Goal: Task Accomplishment & Management: Use online tool/utility

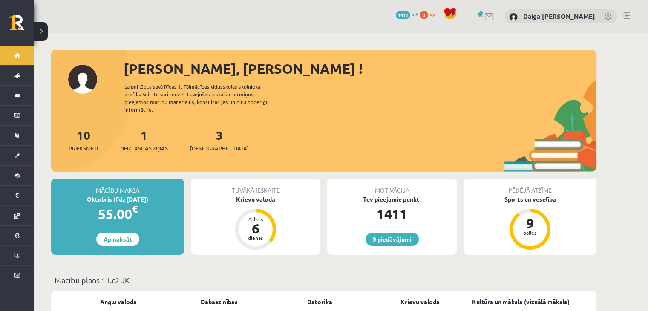
click at [124, 144] on span "Neizlasītās ziņas" at bounding box center [144, 148] width 48 height 9
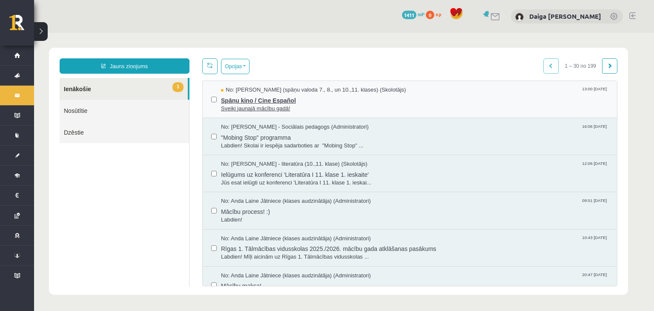
click at [279, 107] on span "Sveiki jaunajā mācību gadā!" at bounding box center [415, 109] width 388 height 8
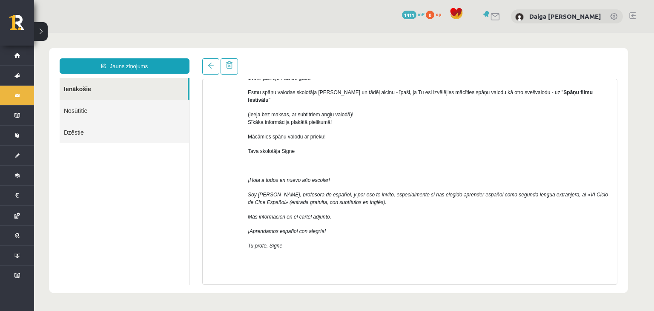
scroll to position [66, 0]
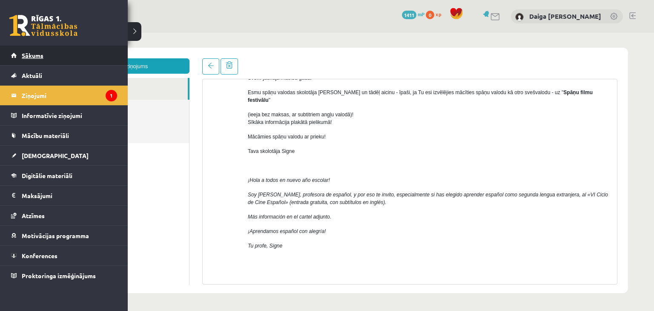
click at [22, 55] on span "Sākums" at bounding box center [33, 56] width 22 height 8
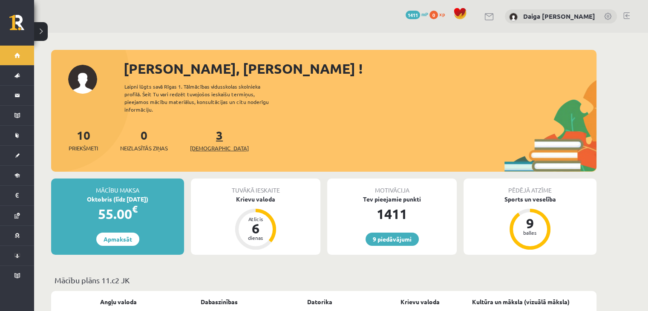
click at [210, 144] on span "[DEMOGRAPHIC_DATA]" at bounding box center [219, 148] width 59 height 9
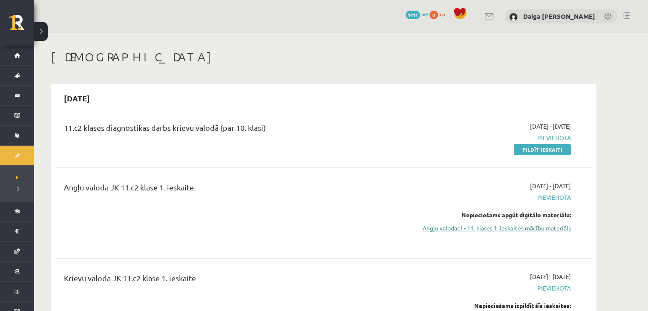
click at [432, 231] on link "Angļu valodas I - 11. klases 1. ieskaites mācību materiāls" at bounding box center [490, 228] width 161 height 9
click at [537, 149] on link "Pildīt ieskaiti" at bounding box center [542, 149] width 57 height 11
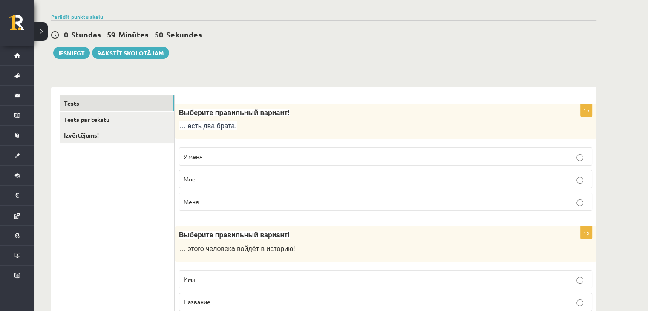
scroll to position [58, 0]
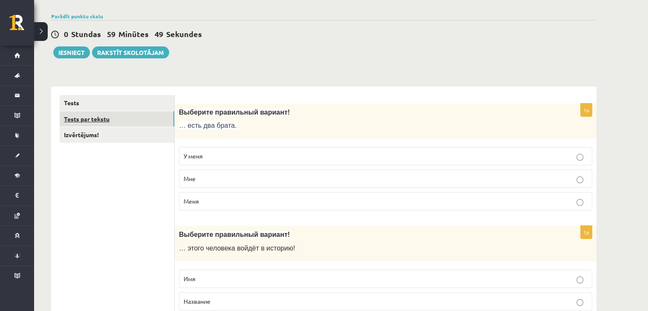
click at [101, 117] on link "Tests par tekstu" at bounding box center [117, 119] width 115 height 16
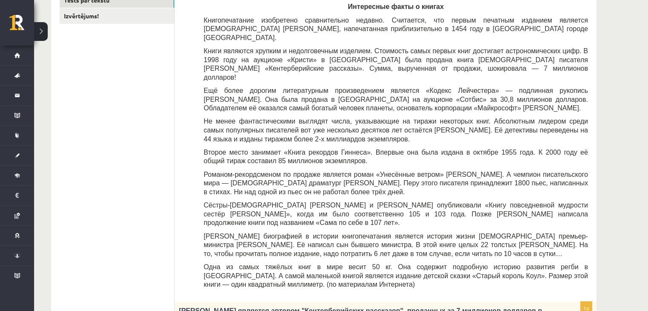
scroll to position [0, 0]
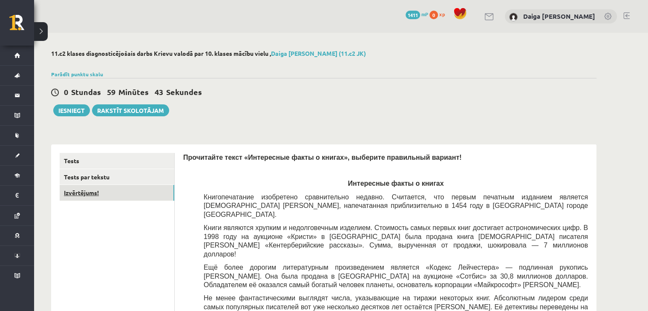
click at [79, 190] on link "Izvērtējums!" at bounding box center [117, 193] width 115 height 16
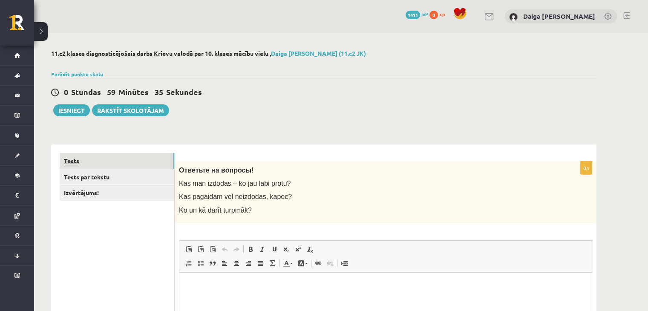
click at [72, 163] on link "Tests" at bounding box center [117, 161] width 115 height 16
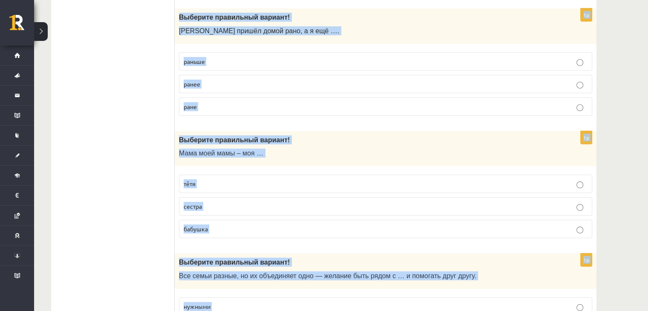
scroll to position [2748, 0]
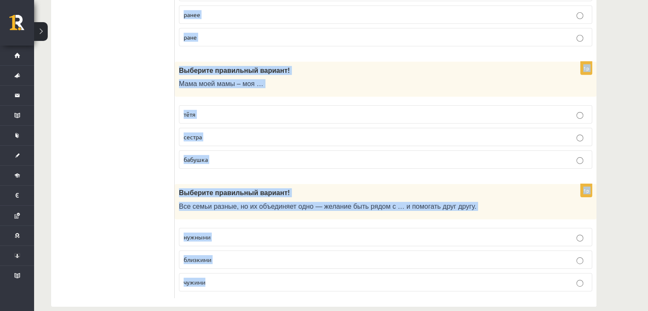
drag, startPoint x: 177, startPoint y: 170, endPoint x: 321, endPoint y: 290, distance: 187.8
copy form "Выберите правильный вариант! … есть два брата. У меня Мне Меня 1p Выберите прав…"
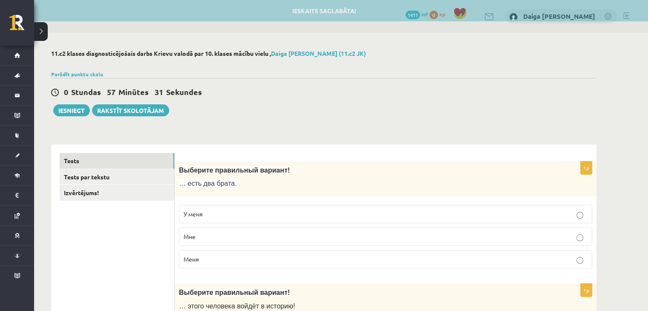
scroll to position [55, 0]
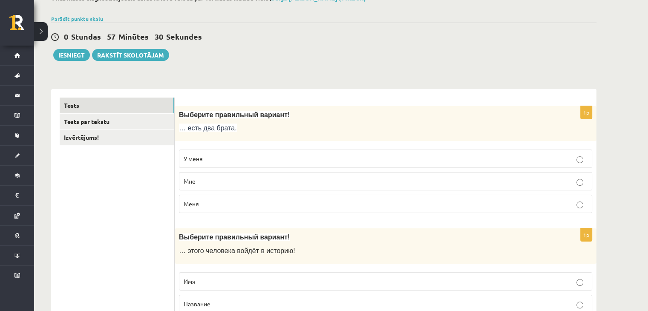
click at [218, 155] on p "У меня" at bounding box center [386, 158] width 404 height 9
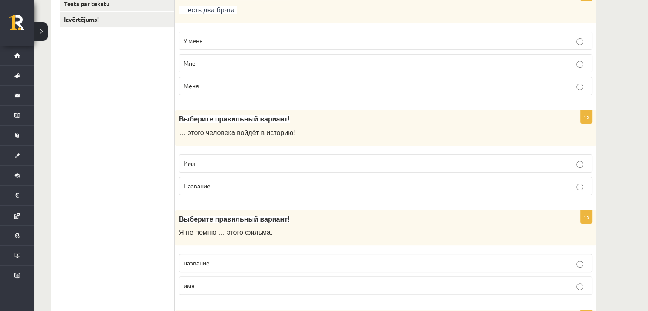
click at [215, 159] on p "Имя" at bounding box center [386, 163] width 404 height 9
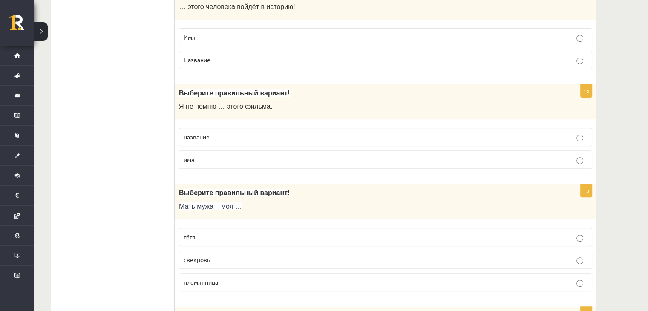
scroll to position [324, 0]
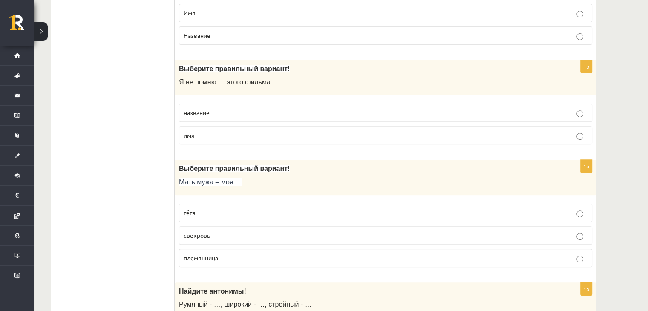
click at [221, 105] on label "название" at bounding box center [385, 112] width 413 height 18
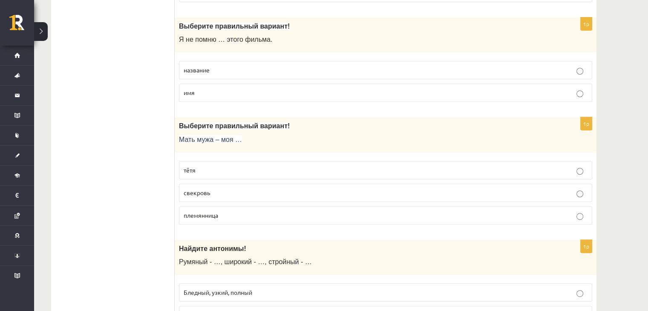
scroll to position [366, 0]
click at [230, 188] on p "свекровь" at bounding box center [386, 192] width 404 height 9
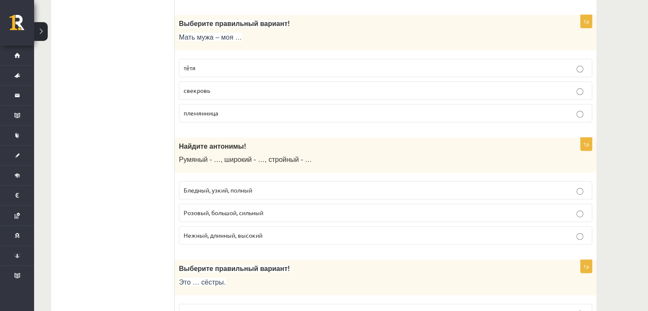
scroll to position [469, 0]
click at [232, 190] on span "Бледный, узкий, полный" at bounding box center [218, 190] width 69 height 8
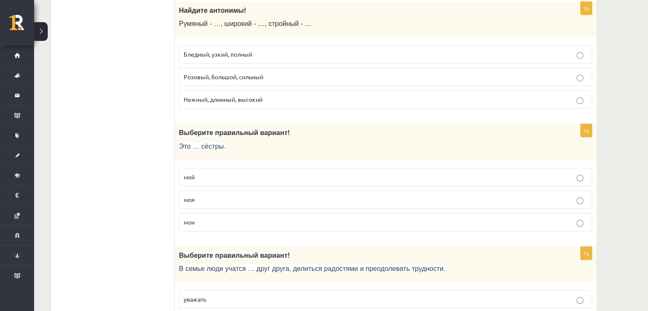
scroll to position [605, 0]
click at [204, 217] on p "мои" at bounding box center [386, 221] width 404 height 9
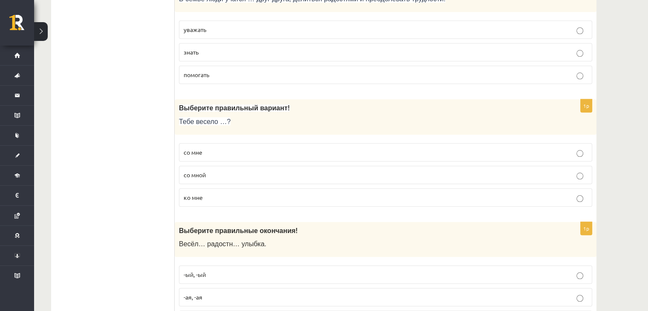
scroll to position [865, 0]
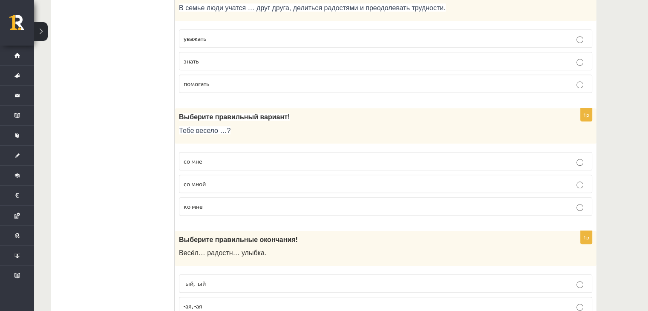
click at [219, 41] on label "уважать" at bounding box center [385, 38] width 413 height 18
click at [210, 179] on p "со мной" at bounding box center [386, 183] width 404 height 9
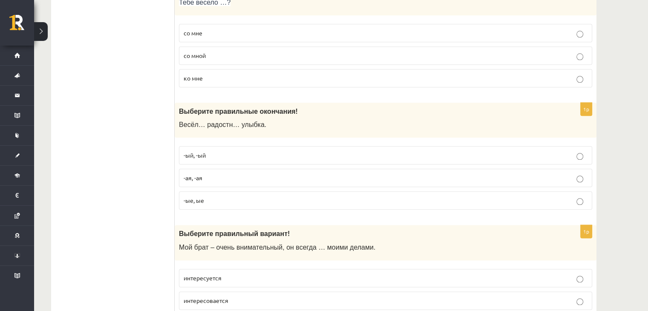
click at [203, 173] on p "-ая, -ая" at bounding box center [386, 177] width 404 height 9
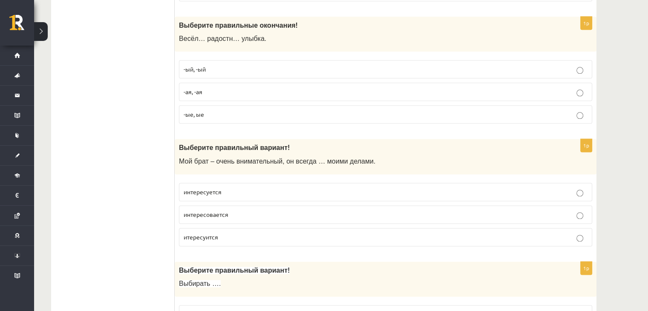
scroll to position [1080, 0]
click at [216, 210] on span "интересовается" at bounding box center [206, 214] width 45 height 8
click at [201, 187] on span "интересуется" at bounding box center [203, 191] width 38 height 8
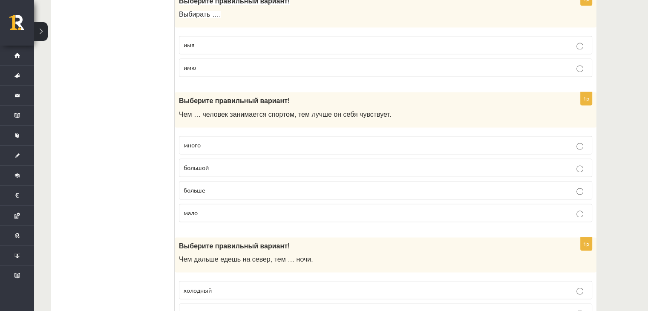
scroll to position [1351, 0]
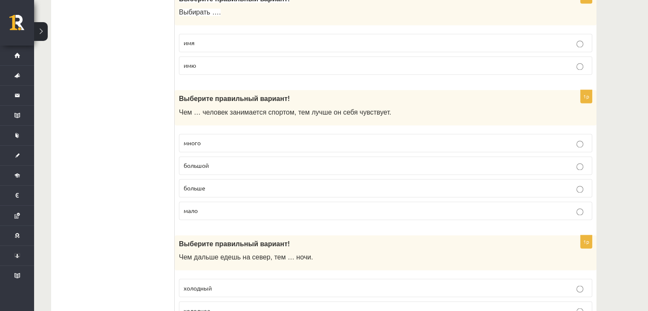
click at [236, 184] on p "больше" at bounding box center [386, 188] width 404 height 9
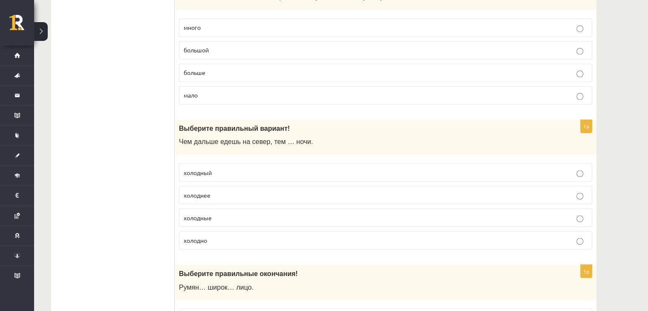
scroll to position [1466, 0]
click at [253, 190] on p "холоднее" at bounding box center [386, 194] width 404 height 9
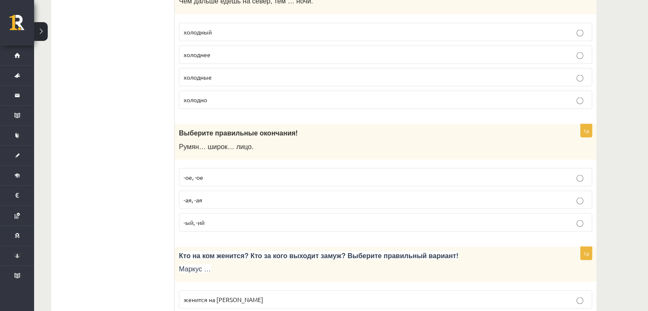
scroll to position [1607, 0]
click at [364, 172] on p "-ое, -ое" at bounding box center [386, 176] width 404 height 9
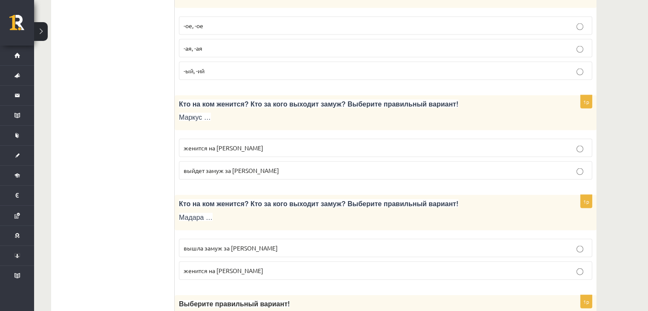
scroll to position [1760, 0]
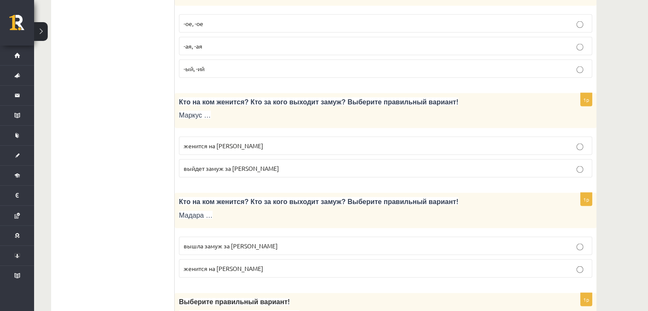
click at [241, 141] on p "женится на Агнии" at bounding box center [386, 145] width 404 height 9
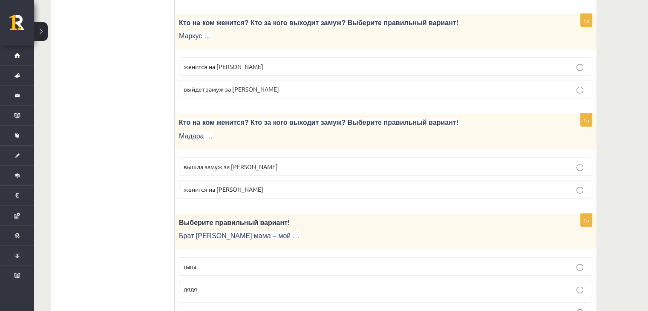
scroll to position [1843, 0]
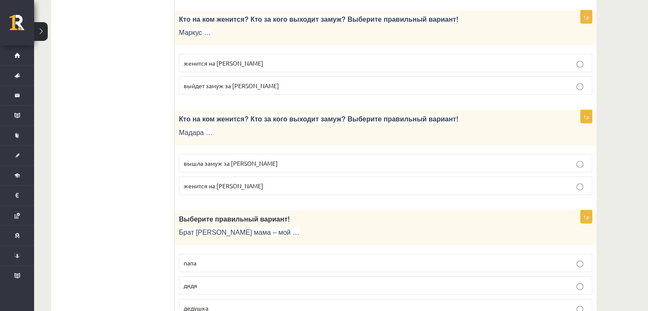
click at [257, 159] on p "вышла замуж за Марка" at bounding box center [386, 163] width 404 height 9
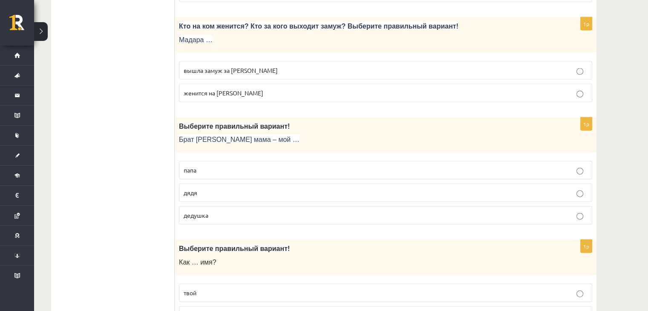
scroll to position [1936, 0]
click at [224, 187] on p "дядя" at bounding box center [386, 191] width 404 height 9
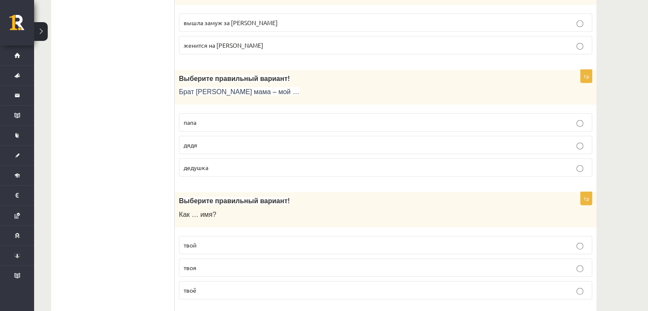
scroll to position [1984, 0]
click at [199, 285] on p "твоё" at bounding box center [386, 289] width 404 height 9
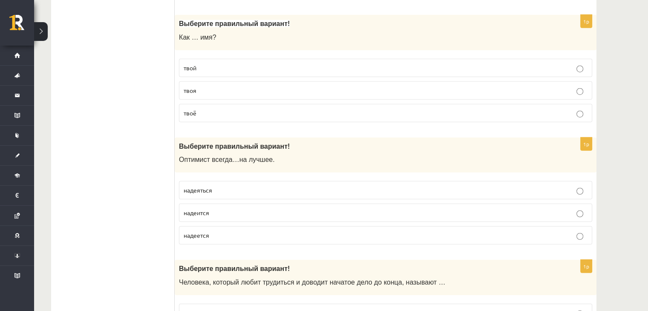
scroll to position [2160, 0]
click at [215, 231] on p "надеется" at bounding box center [386, 235] width 404 height 9
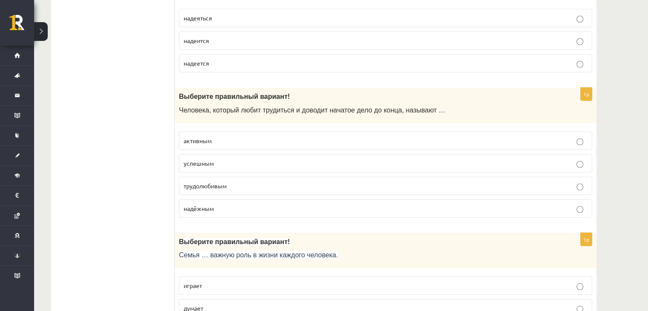
scroll to position [2334, 0]
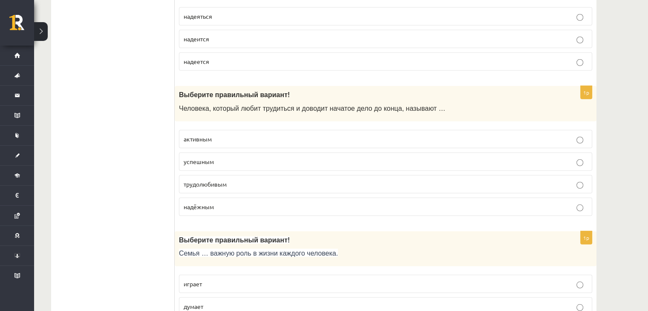
click at [232, 180] on p "трудолюбивым" at bounding box center [386, 184] width 404 height 9
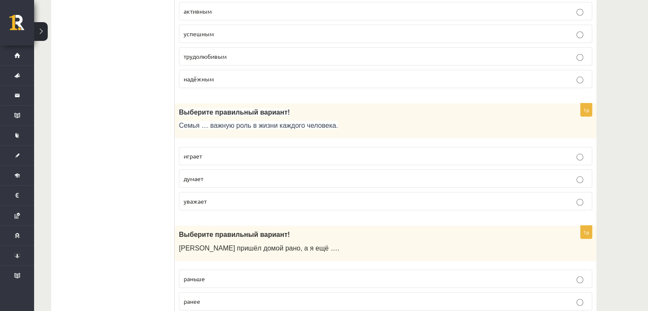
scroll to position [2481, 0]
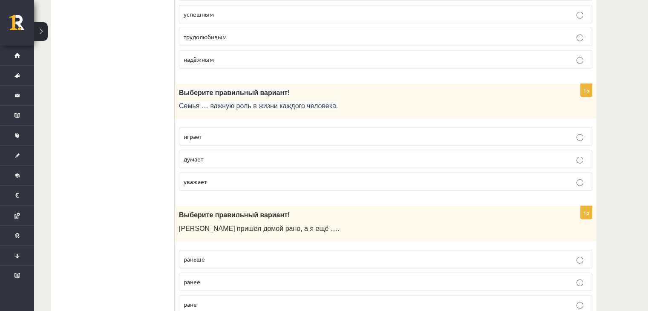
click at [201, 132] on p "играет" at bounding box center [386, 136] width 404 height 9
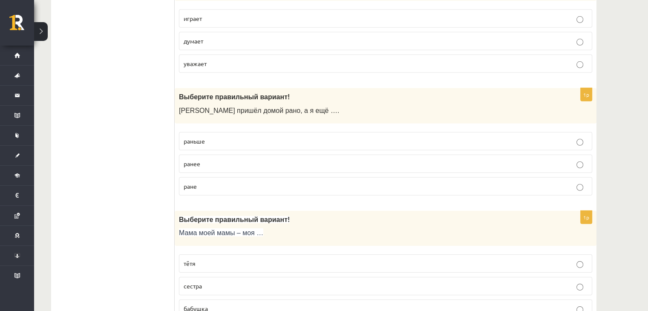
scroll to position [2627, 0]
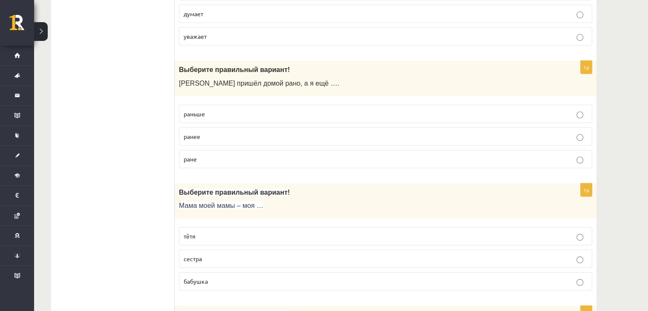
click at [210, 109] on p "раньше" at bounding box center [386, 113] width 404 height 9
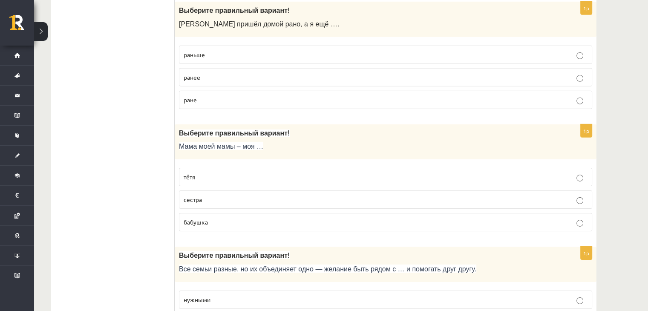
scroll to position [2686, 0]
click at [215, 213] on label "бабушка" at bounding box center [385, 222] width 413 height 18
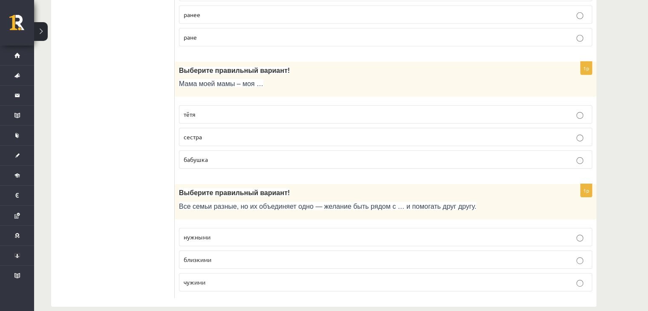
click at [217, 255] on p "близкими" at bounding box center [386, 259] width 404 height 9
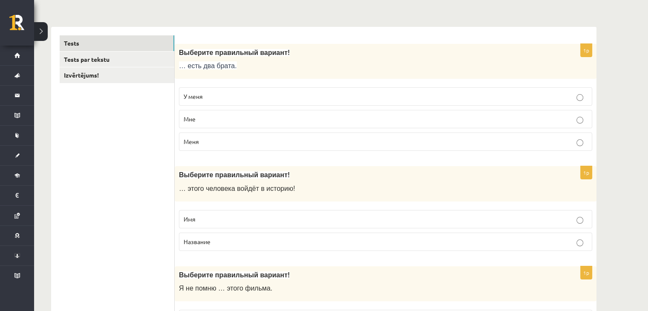
scroll to position [0, 0]
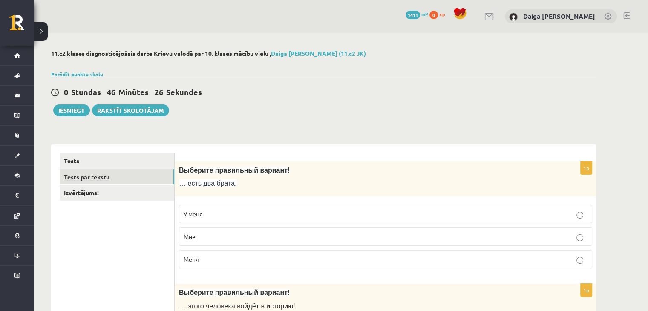
click at [89, 172] on link "Tests par tekstu" at bounding box center [117, 177] width 115 height 16
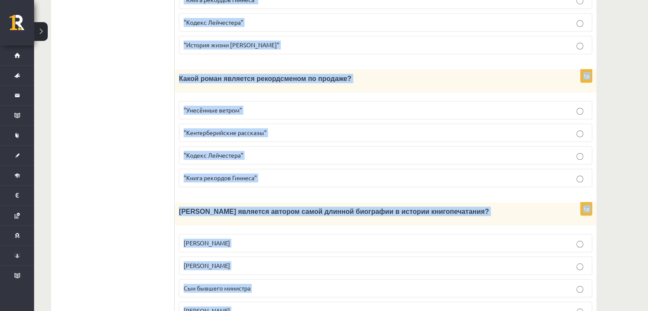
scroll to position [820, 0]
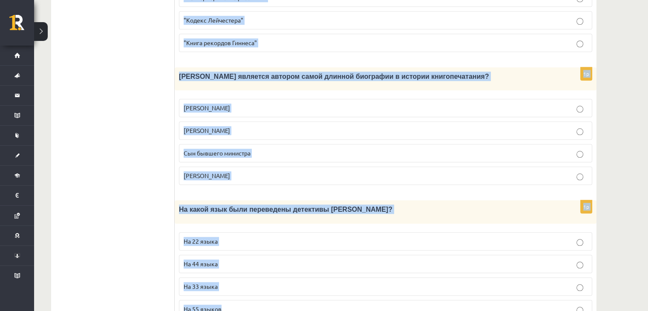
drag, startPoint x: 183, startPoint y: 21, endPoint x: 483, endPoint y: 331, distance: 431.0
copy form "Прочитайте текст «Интересные факты о книгах», выберите правильный вариант! Инте…"
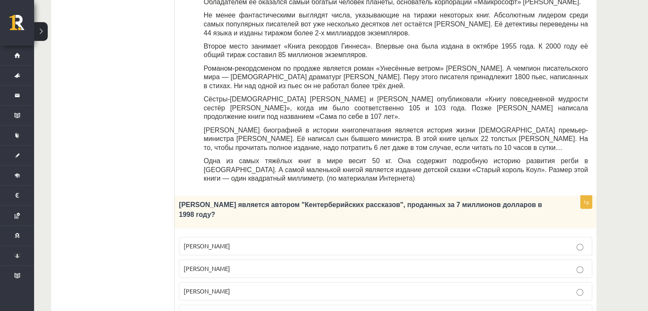
scroll to position [356, 0]
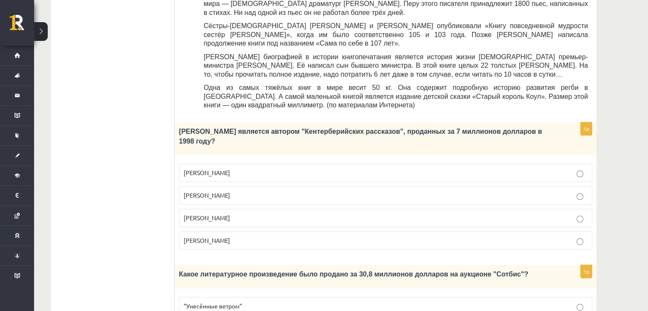
click at [198, 214] on span "Джефри Чосер" at bounding box center [207, 218] width 46 height 8
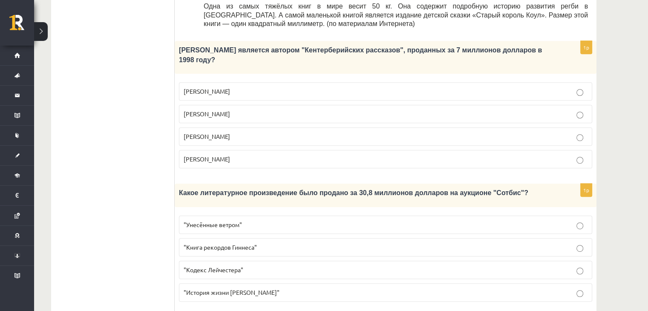
scroll to position [438, 0]
click at [257, 265] on p ""Кодекс Лейчестера"" at bounding box center [386, 269] width 404 height 9
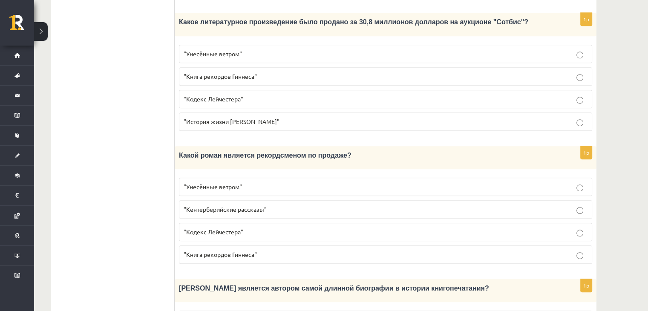
scroll to position [608, 0]
click at [204, 178] on label ""Унесённые ветром"" at bounding box center [385, 187] width 413 height 18
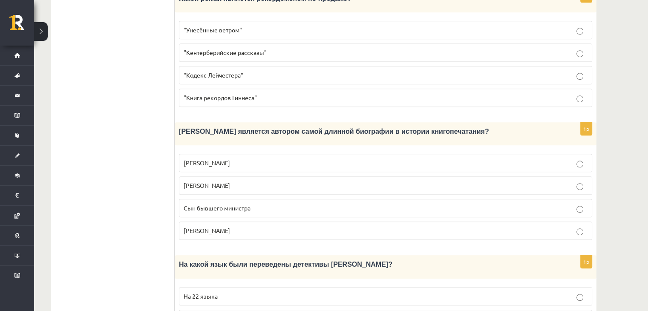
scroll to position [766, 0]
click at [193, 203] on span "Сын бывшего министра" at bounding box center [217, 207] width 67 height 8
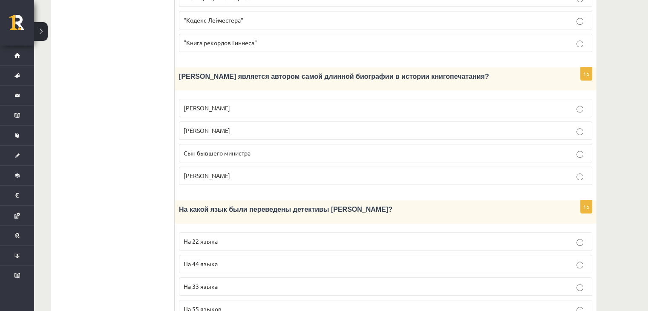
click at [213, 260] on span "На 44 языка" at bounding box center [201, 264] width 34 height 8
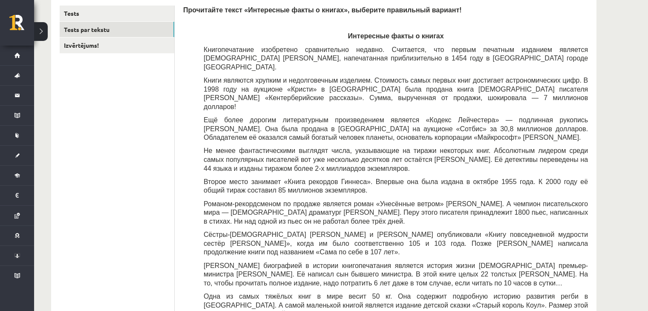
scroll to position [148, 0]
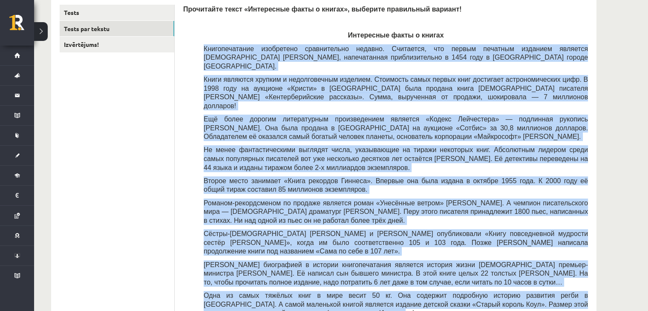
drag, startPoint x: 202, startPoint y: 47, endPoint x: 288, endPoint y: 290, distance: 257.8
click at [288, 290] on div "Прочитайте текст «Интересные факты о книгах», выберите правильный вариант! Инте…" at bounding box center [385, 163] width 405 height 317
copy div "Книгопечатание изобретено сравнительно недавно. Считается, что первым печатным …"
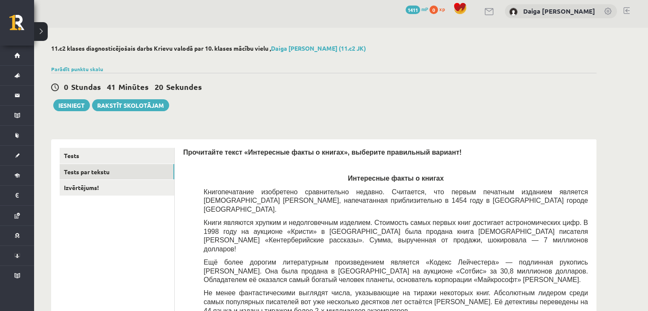
scroll to position [0, 0]
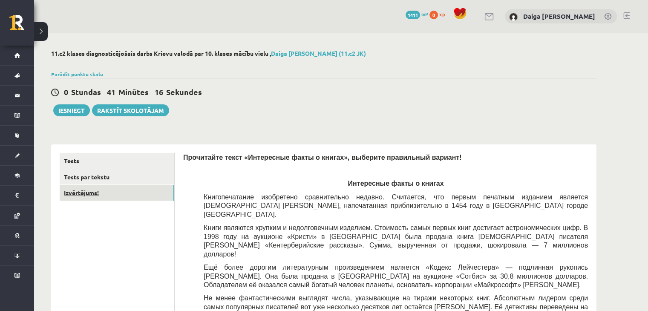
click at [71, 194] on link "Izvērtējums!" at bounding box center [117, 193] width 115 height 16
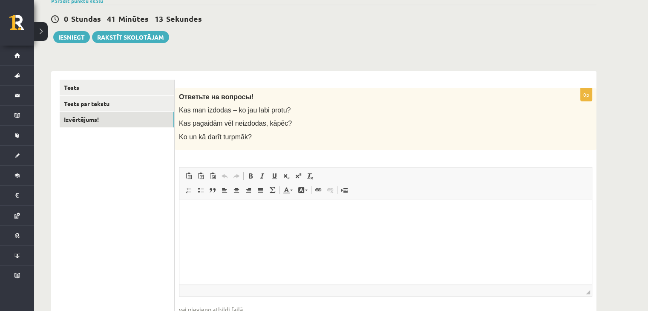
scroll to position [73, 0]
drag, startPoint x: 179, startPoint y: 100, endPoint x: 249, endPoint y: 95, distance: 69.6
click at [249, 95] on p "Ответьте на вопросы!" at bounding box center [364, 97] width 371 height 9
copy span "Ответьте на вопросы!"
click at [249, 95] on p "Ответьте на вопросы!" at bounding box center [364, 97] width 371 height 9
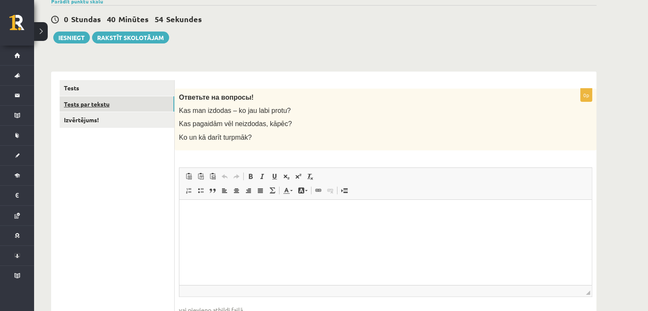
click at [95, 101] on link "Tests par tekstu" at bounding box center [117, 104] width 115 height 16
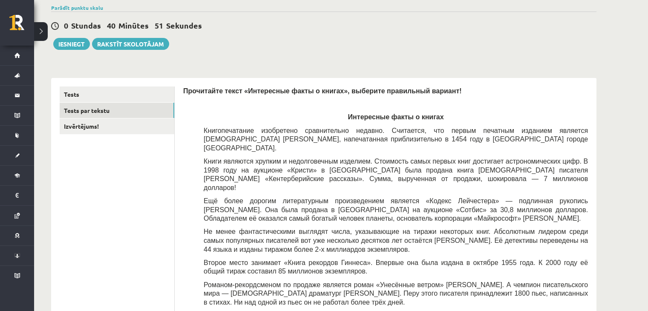
scroll to position [0, 0]
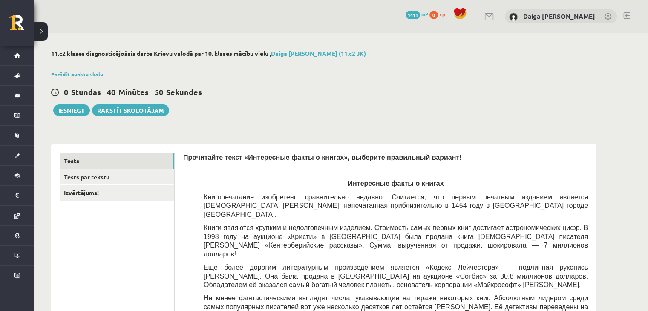
click at [68, 162] on link "Tests" at bounding box center [117, 161] width 115 height 16
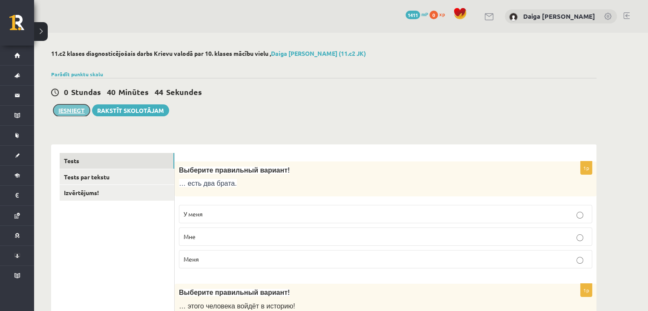
click at [77, 109] on button "Iesniegt" at bounding box center [71, 110] width 37 height 12
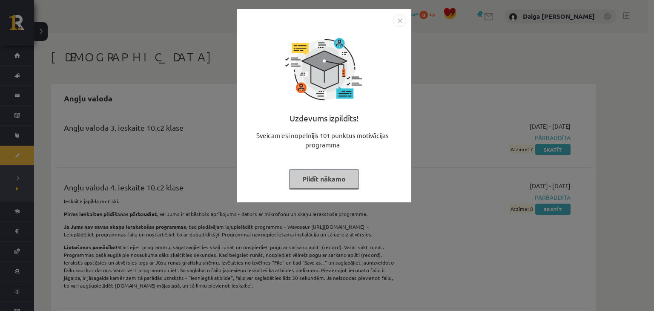
click at [308, 175] on button "Pildīt nākamo" at bounding box center [324, 179] width 70 height 20
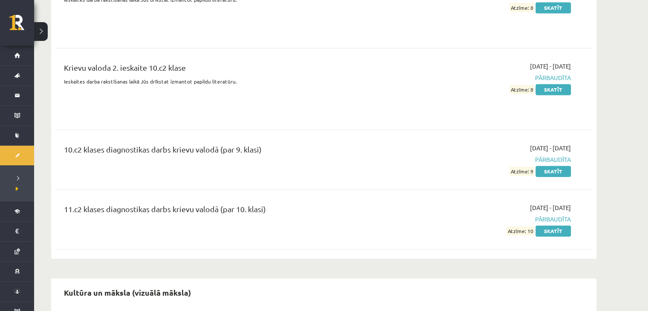
scroll to position [1302, 0]
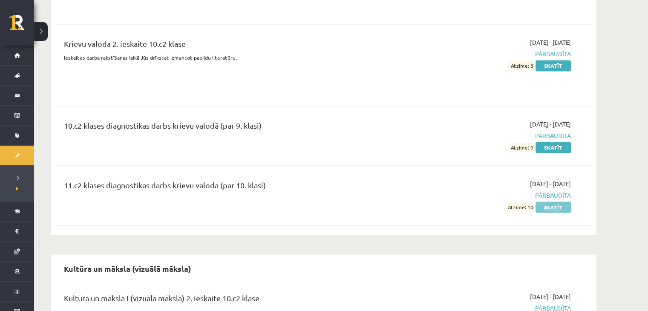
click at [537, 204] on link "Skatīt" at bounding box center [552, 206] width 35 height 11
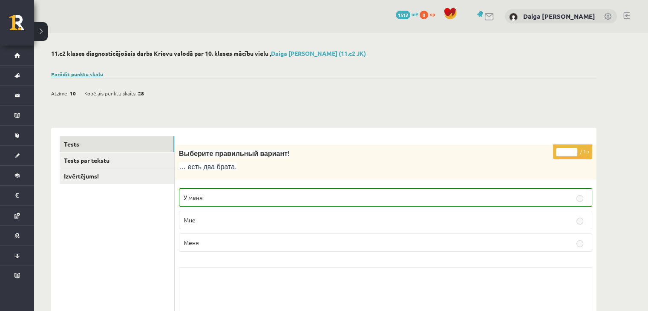
click at [87, 73] on link "Parādīt punktu skalu" at bounding box center [77, 74] width 52 height 7
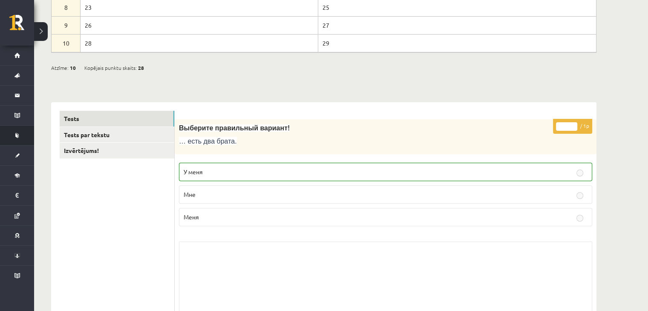
scroll to position [199, 0]
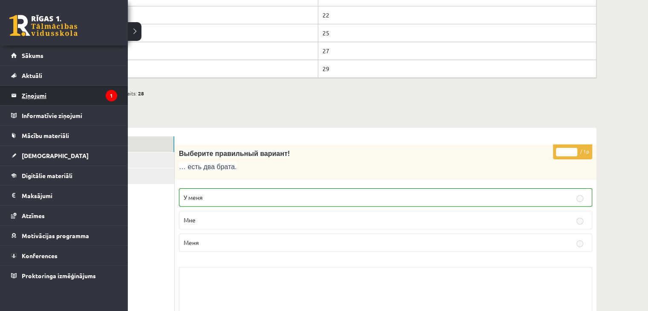
click at [35, 92] on legend "Ziņojumi 1" at bounding box center [69, 96] width 95 height 20
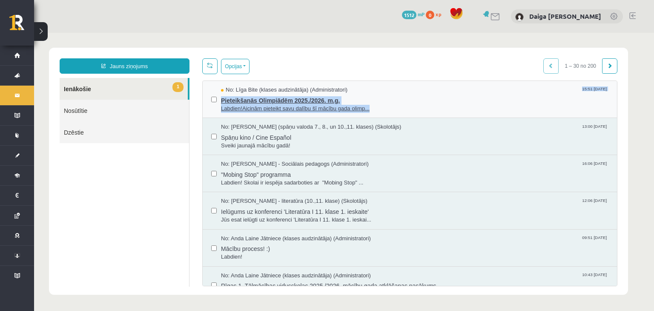
drag, startPoint x: 366, startPoint y: 85, endPoint x: 377, endPoint y: 108, distance: 25.6
click at [377, 108] on div "No: Līga Bite (klases audzinātāja) (Administratori) 15:51 10/09/2025 Pieteikšan…" at bounding box center [410, 99] width 414 height 37
click at [377, 108] on span "Labdien!Aicinām pieteikt savu dalību šī mācību gada olimp..." at bounding box center [415, 109] width 388 height 8
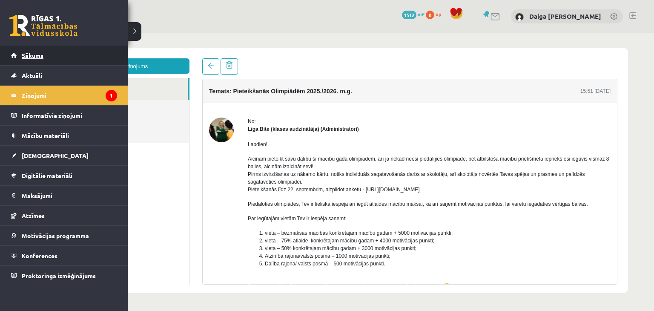
click at [26, 51] on link "Sākums" at bounding box center [64, 56] width 106 height 20
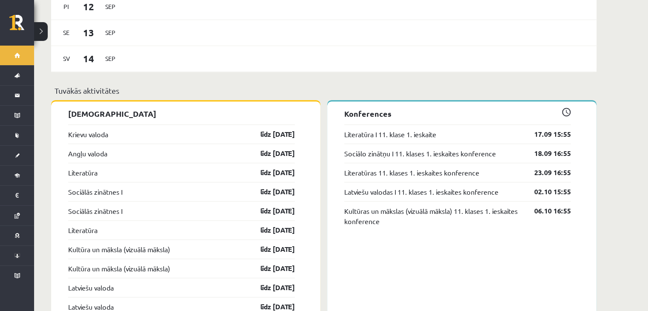
scroll to position [620, 0]
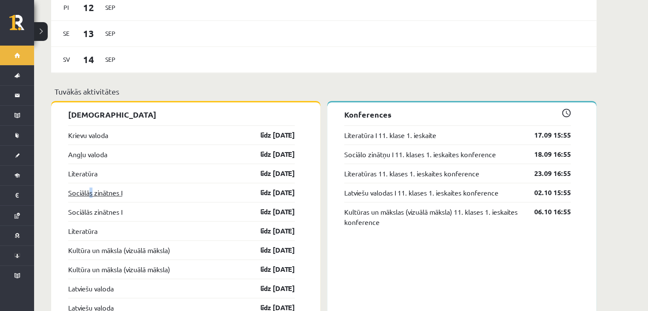
drag, startPoint x: 92, startPoint y: 190, endPoint x: 90, endPoint y: 186, distance: 4.8
click at [90, 186] on div "Sociālās zinātnes I līdz [DATE]" at bounding box center [181, 192] width 227 height 19
click at [90, 187] on link "Sociālās zinātnes I" at bounding box center [95, 192] width 54 height 10
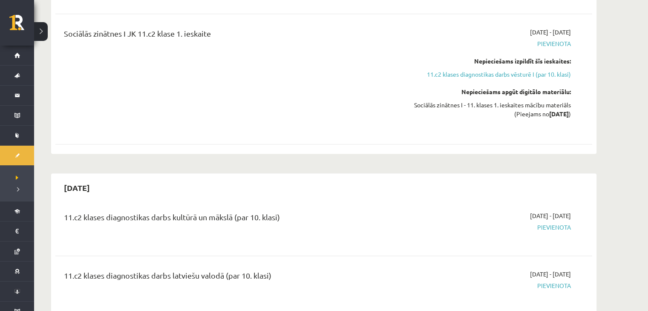
scroll to position [459, 0]
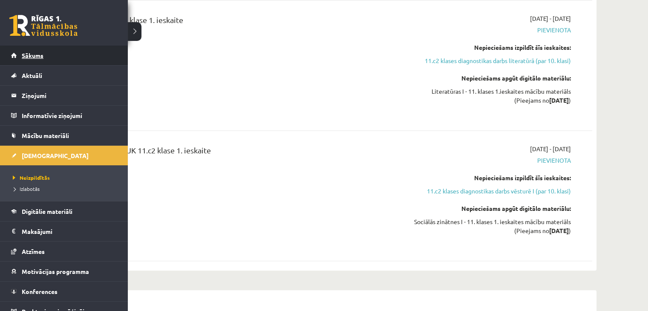
click at [32, 57] on span "Sākums" at bounding box center [33, 56] width 22 height 8
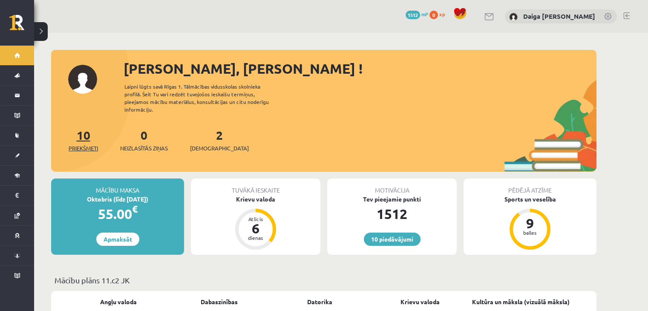
click at [88, 144] on span "Priekšmeti" at bounding box center [83, 148] width 29 height 9
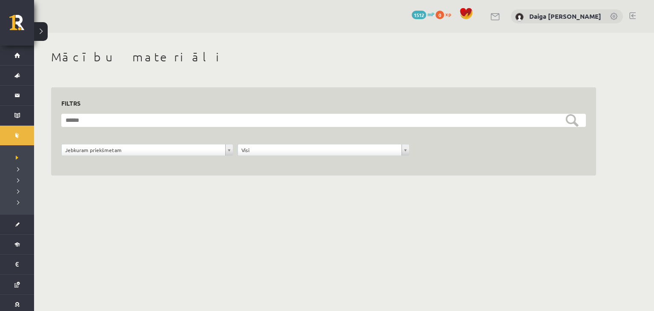
click at [141, 174] on div "**********" at bounding box center [323, 131] width 545 height 89
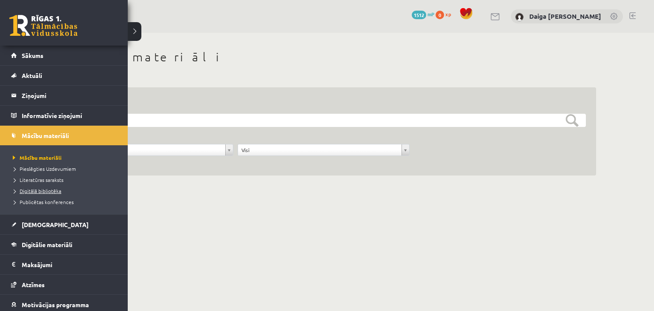
click at [33, 191] on span "Digitālā bibliotēka" at bounding box center [36, 190] width 51 height 7
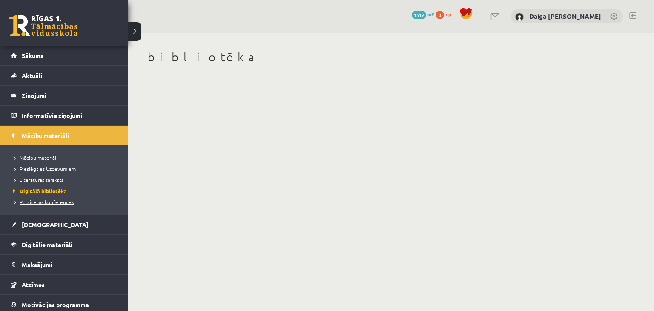
click at [26, 203] on span "Publicētas konferences" at bounding box center [42, 201] width 63 height 7
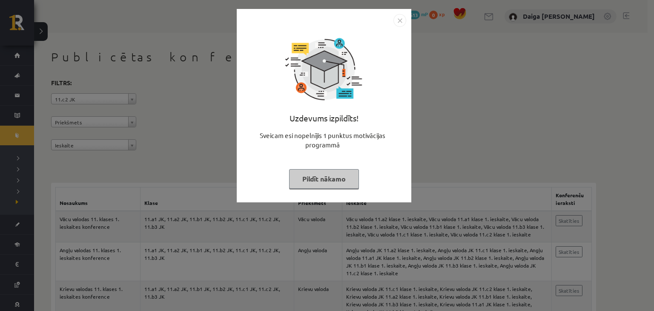
click at [327, 183] on button "Pildīt nākamo" at bounding box center [324, 179] width 70 height 20
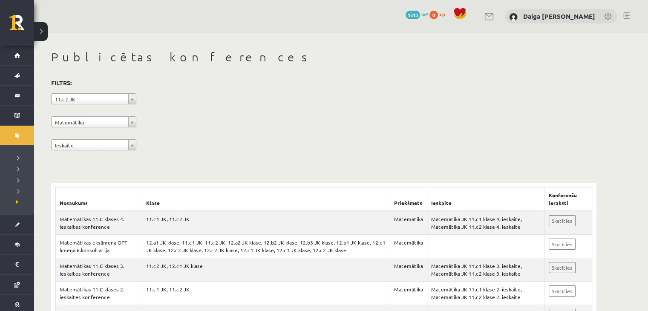
scroll to position [43, 0]
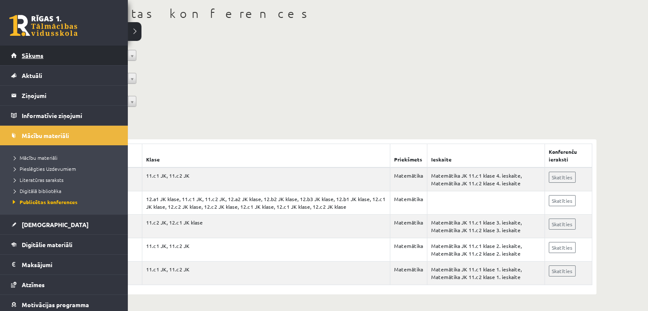
click at [26, 60] on link "Sākums" at bounding box center [64, 56] width 106 height 20
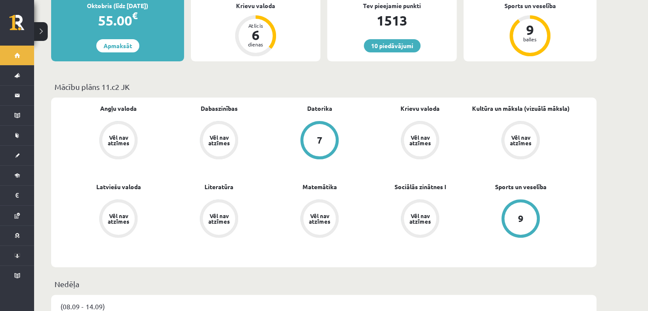
scroll to position [194, 0]
click at [126, 80] on p "Mācību plāns 11.c2 JK" at bounding box center [324, 85] width 538 height 11
click at [132, 80] on p "Mācību plāns 11.c2 JK" at bounding box center [324, 85] width 538 height 11
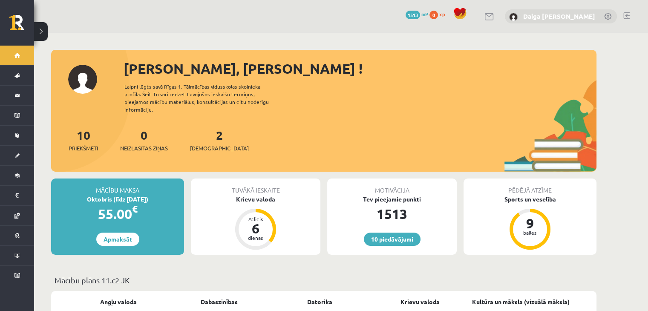
click at [565, 15] on link "Daiga [PERSON_NAME]" at bounding box center [559, 16] width 72 height 9
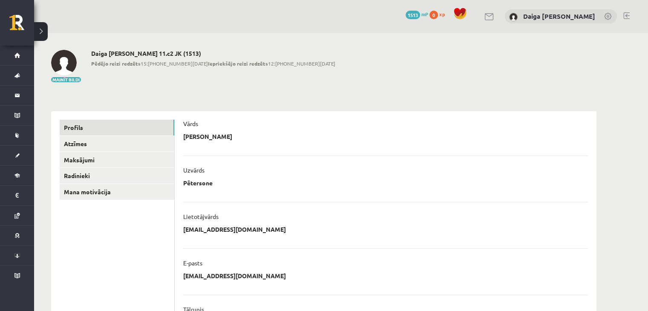
click at [176, 55] on h2 "Daiga [PERSON_NAME] 11.c2 JK (1513)" at bounding box center [213, 53] width 244 height 7
click at [178, 81] on div "Daiga [PERSON_NAME] 11.c2 JK (1513) Pēdējo reizi redzēts 15:[PHONE_NUMBER][DATE…" at bounding box center [213, 66] width 244 height 33
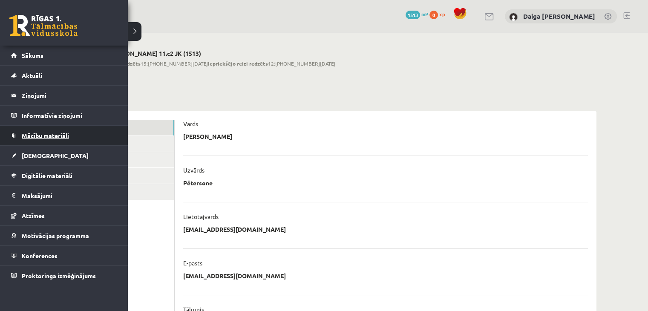
click at [39, 138] on span "Mācību materiāli" at bounding box center [45, 136] width 47 height 8
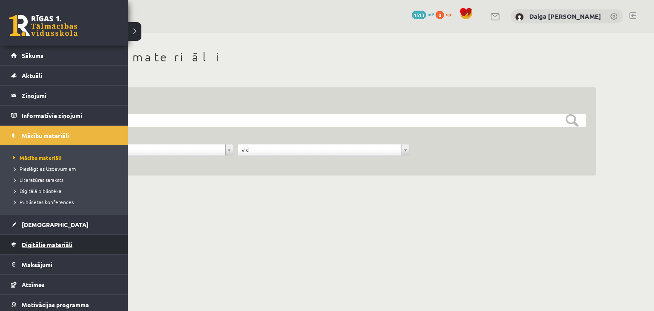
click at [33, 247] on span "Digitālie materiāli" at bounding box center [47, 245] width 51 height 8
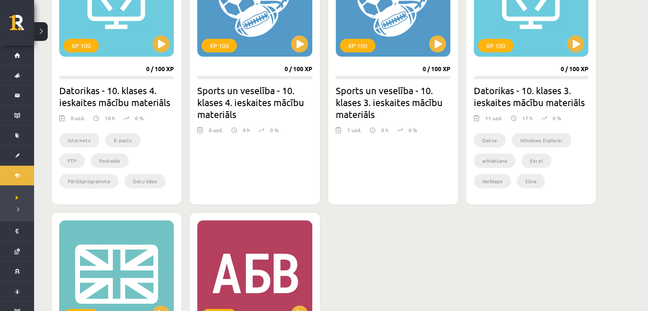
scroll to position [451, 0]
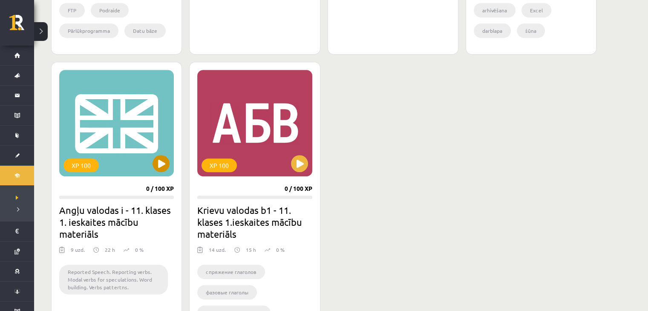
click at [152, 166] on div "XP 100" at bounding box center [116, 123] width 115 height 106
click at [109, 147] on div "XP 100" at bounding box center [116, 123] width 115 height 106
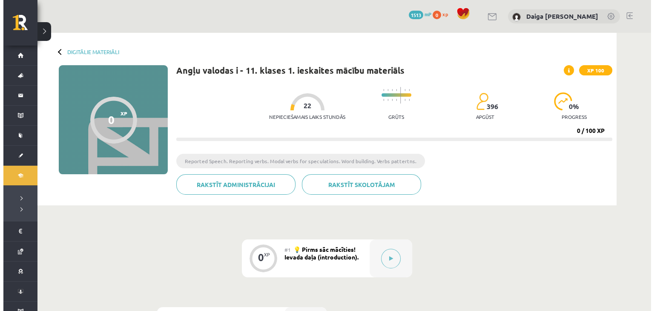
scroll to position [132, 0]
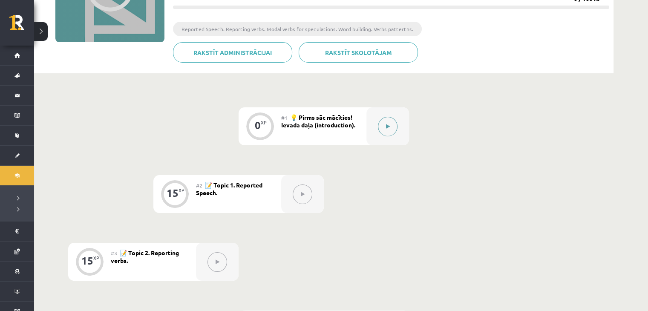
click at [389, 128] on icon at bounding box center [388, 126] width 4 height 5
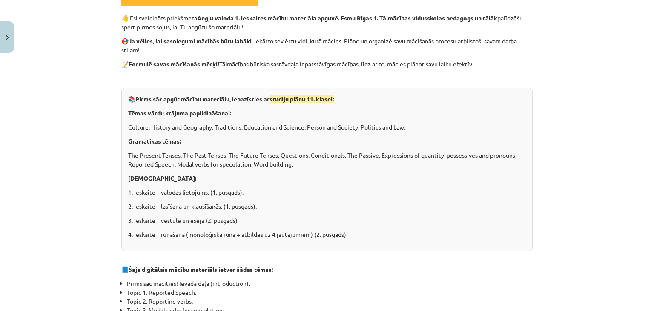
scroll to position [0, 0]
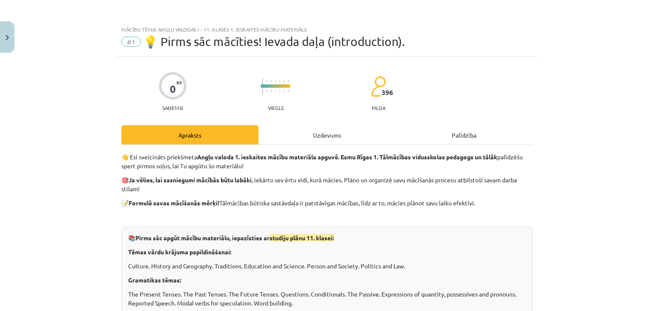
click at [333, 137] on div "Uzdevums" at bounding box center [327, 134] width 137 height 19
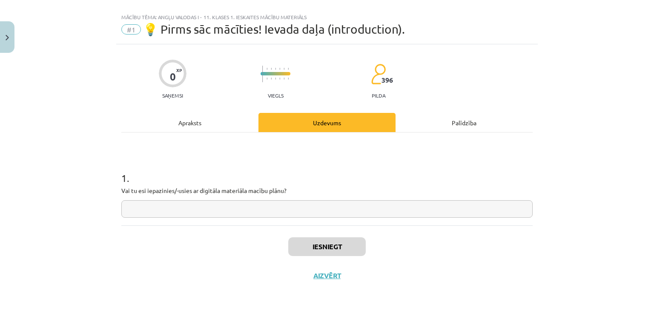
click at [195, 123] on div "Apraksts" at bounding box center [189, 122] width 137 height 19
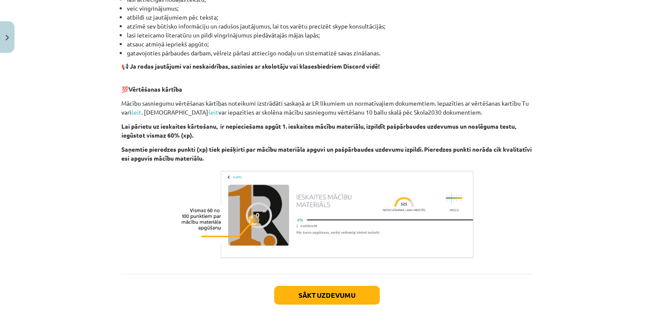
scroll to position [584, 0]
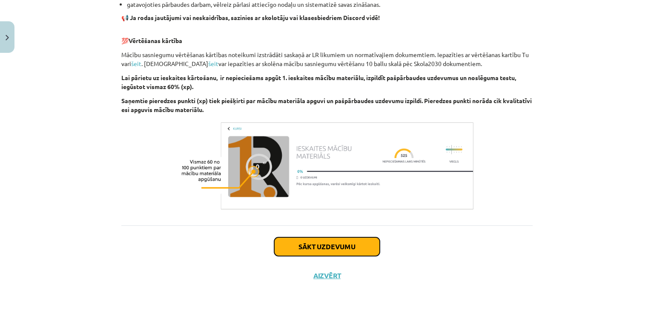
click at [291, 244] on button "Sākt uzdevumu" at bounding box center [327, 246] width 106 height 19
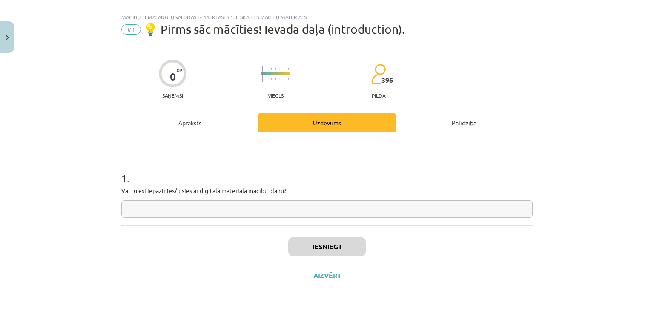
click at [277, 210] on input "text" at bounding box center [326, 208] width 411 height 17
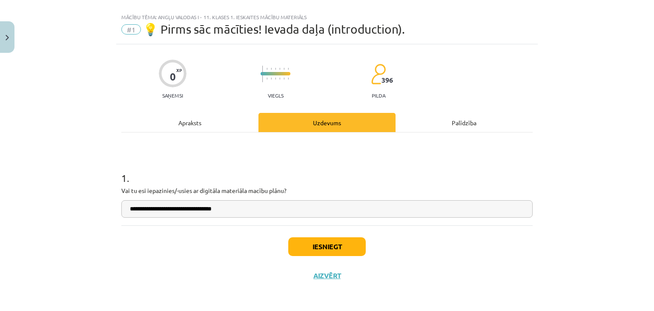
type input "**********"
click at [299, 247] on button "Iesniegt" at bounding box center [327, 246] width 78 height 19
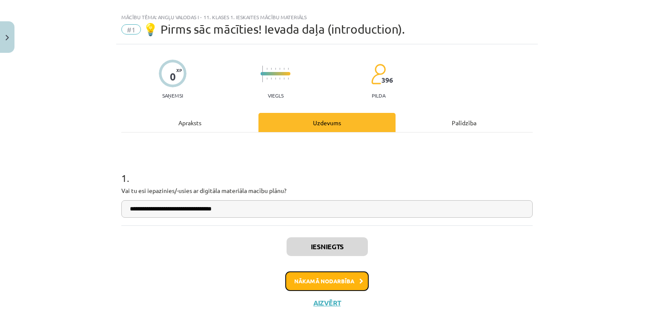
click at [312, 279] on button "Nākamā nodarbība" at bounding box center [326, 281] width 83 height 20
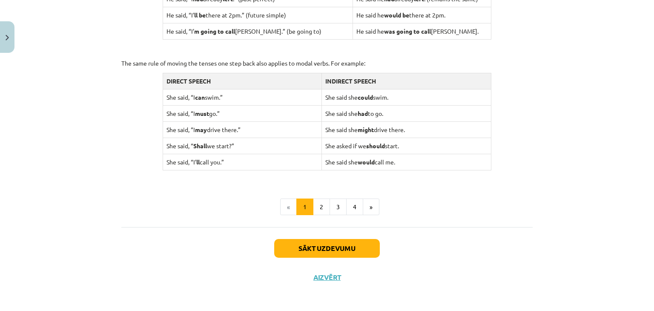
scroll to position [838, 0]
click at [316, 199] on button "2" at bounding box center [321, 207] width 17 height 17
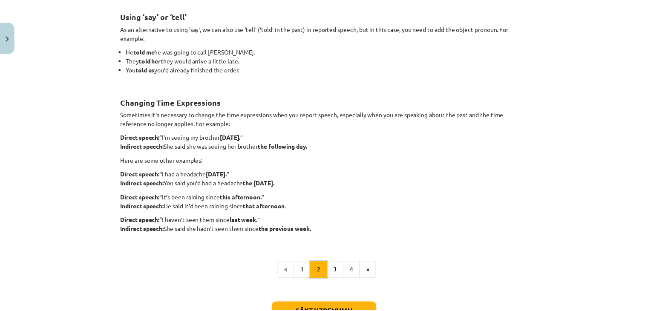
scroll to position [0, 0]
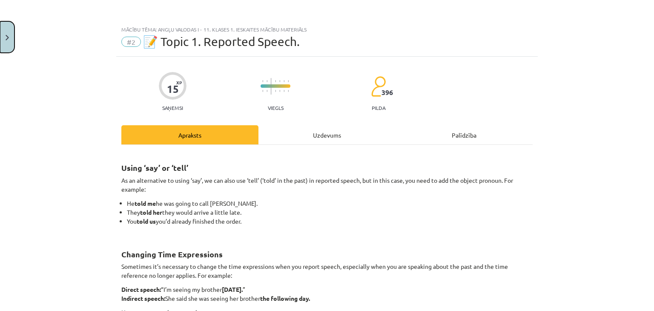
click at [10, 34] on button "Close" at bounding box center [7, 37] width 14 height 32
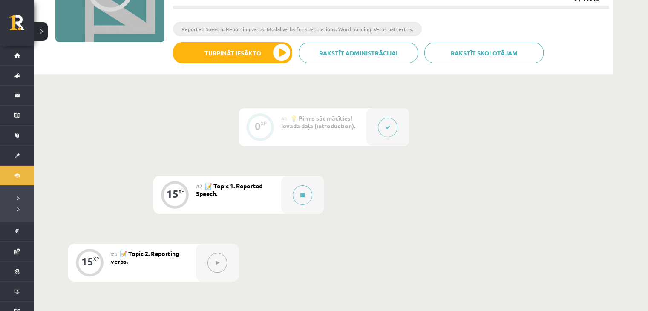
scroll to position [250, 0]
